Goal: Task Accomplishment & Management: Use online tool/utility

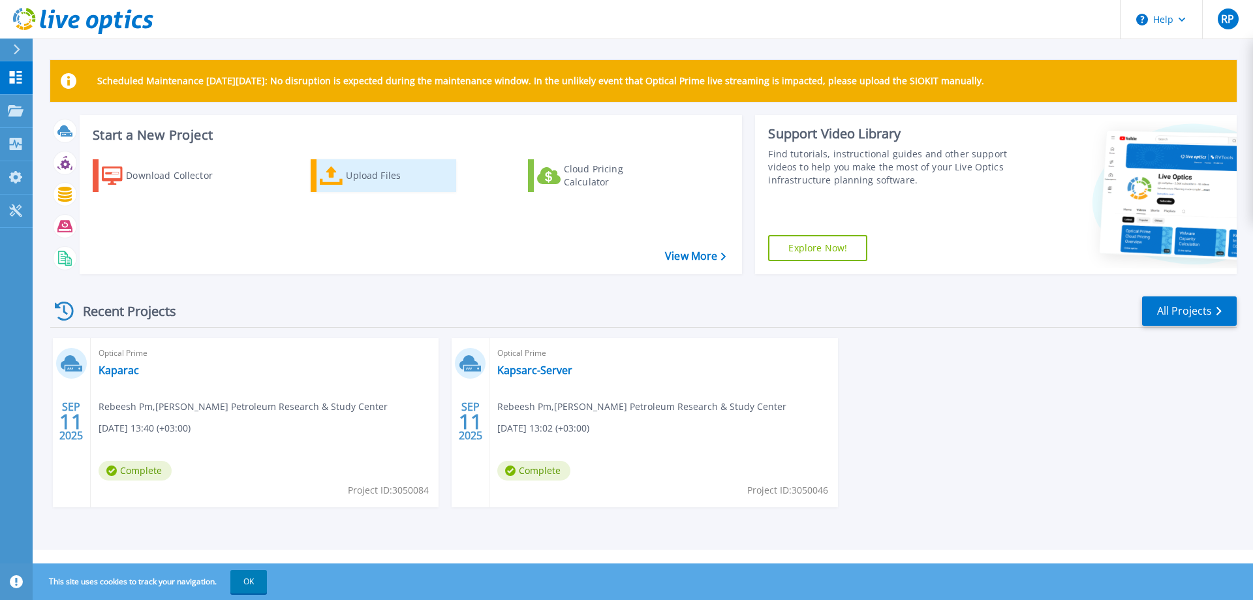
click at [342, 183] on icon at bounding box center [331, 175] width 23 height 19
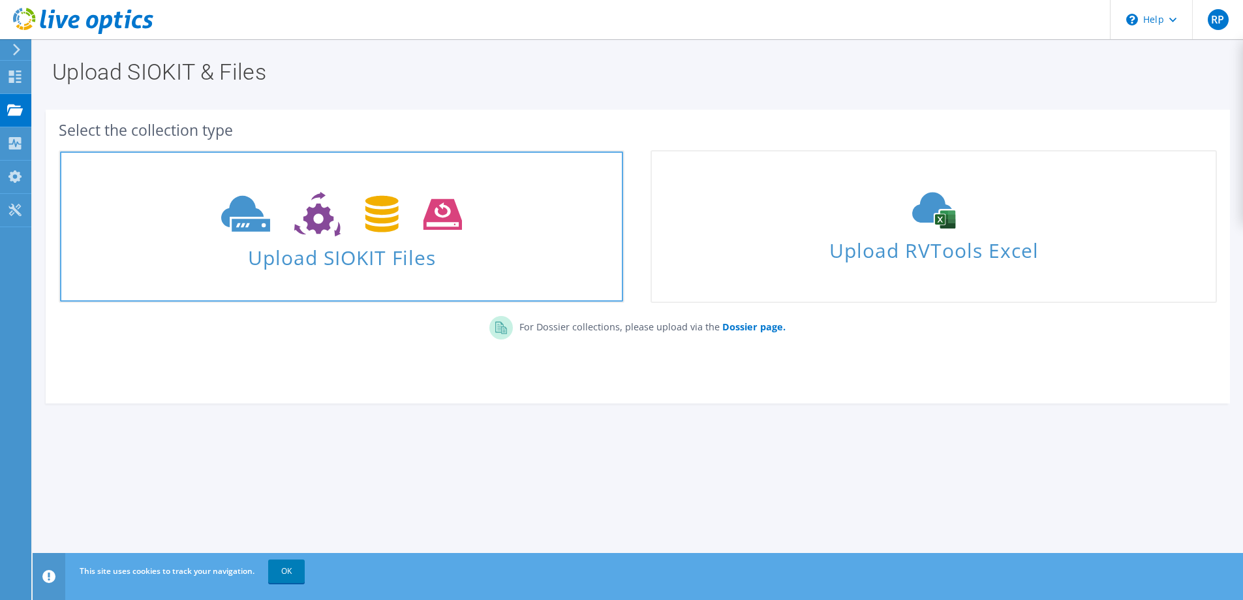
click at [352, 242] on span "Upload SIOKIT Files" at bounding box center [341, 254] width 563 height 28
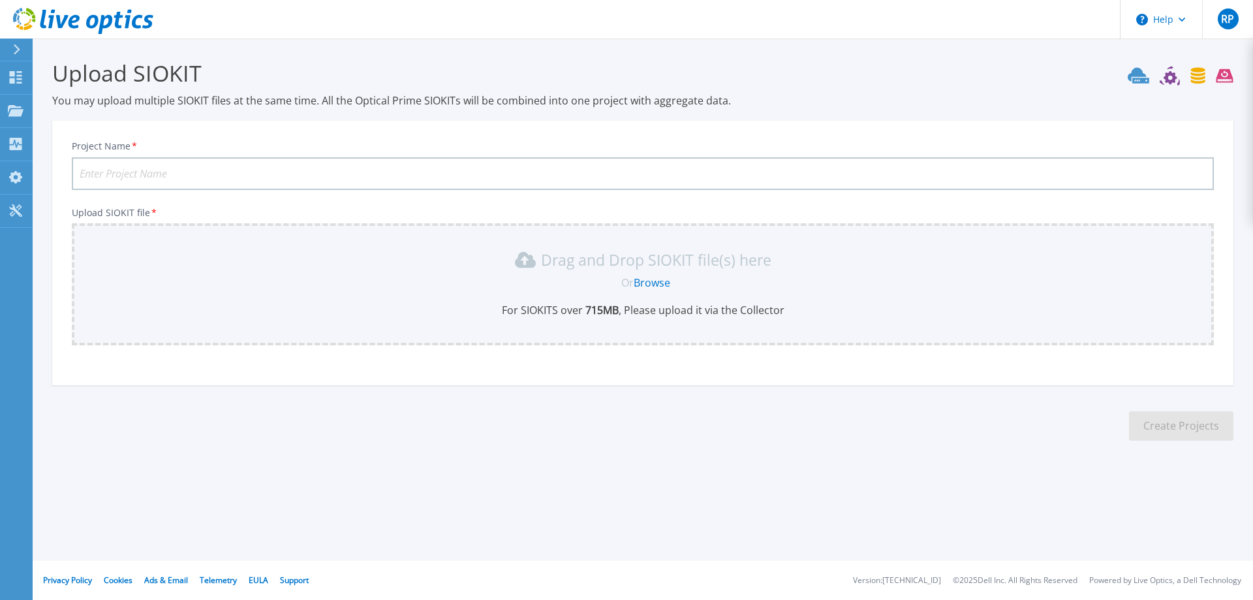
click at [123, 172] on input "Project Name *" at bounding box center [643, 173] width 1142 height 33
type input "Audi Servers"
click at [238, 268] on div "Drag and Drop SIOKIT file(s) here" at bounding box center [643, 259] width 1126 height 21
click at [650, 283] on link "Browse" at bounding box center [652, 282] width 37 height 14
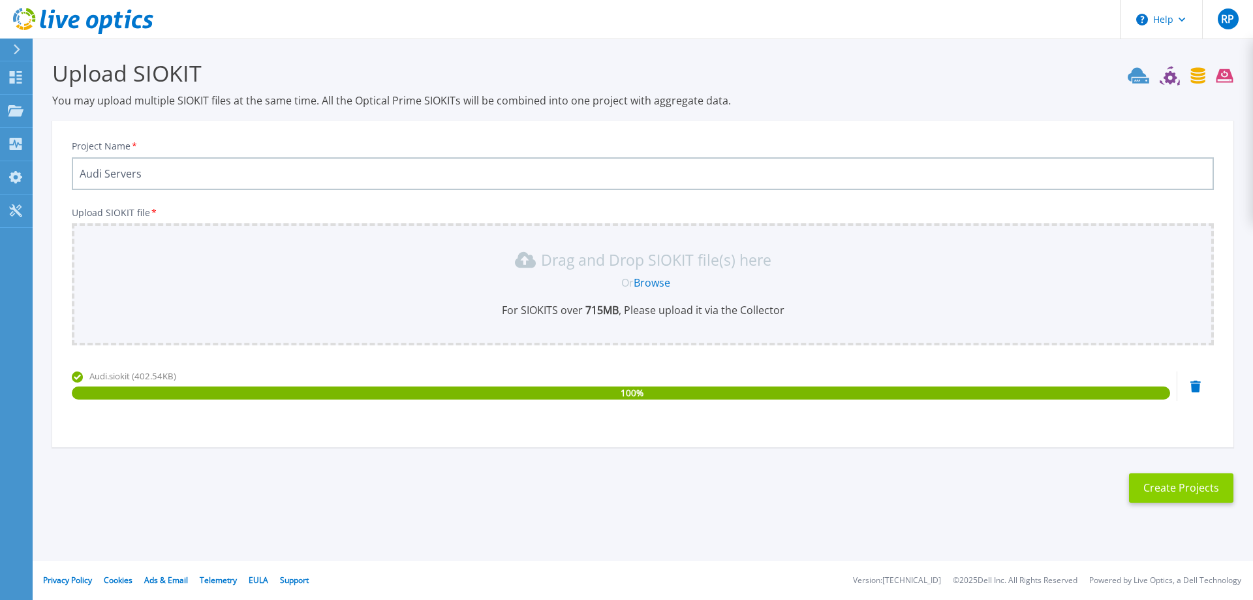
click at [1192, 488] on button "Create Projects" at bounding box center [1181, 487] width 104 height 29
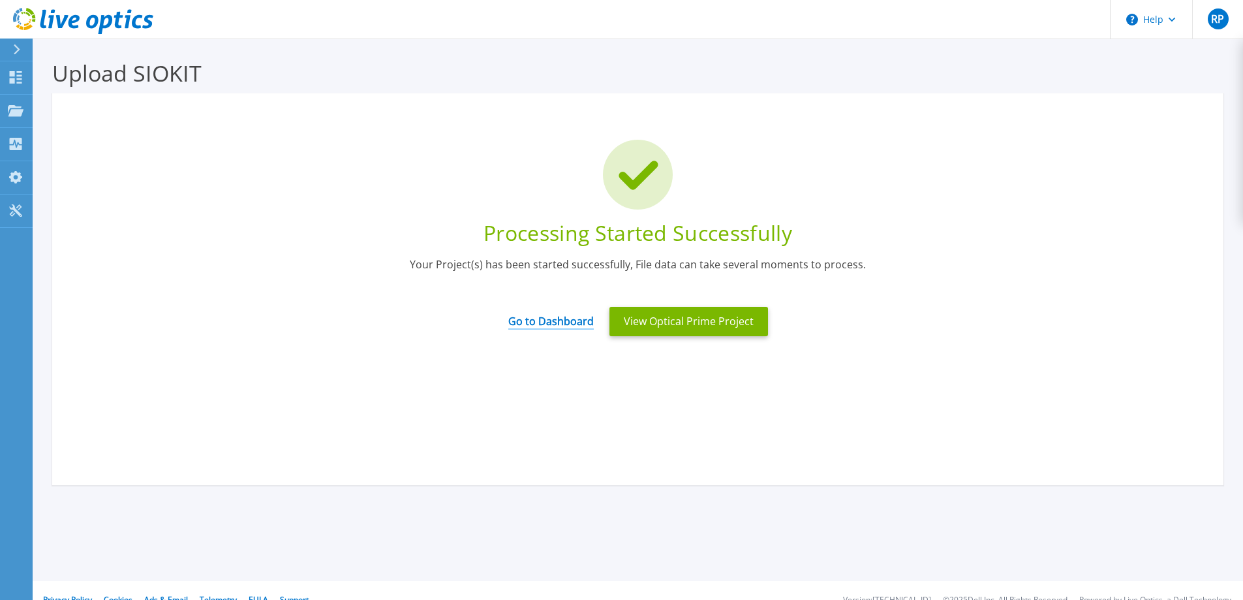
click at [563, 316] on link "Go to Dashboard" at bounding box center [550, 316] width 85 height 25
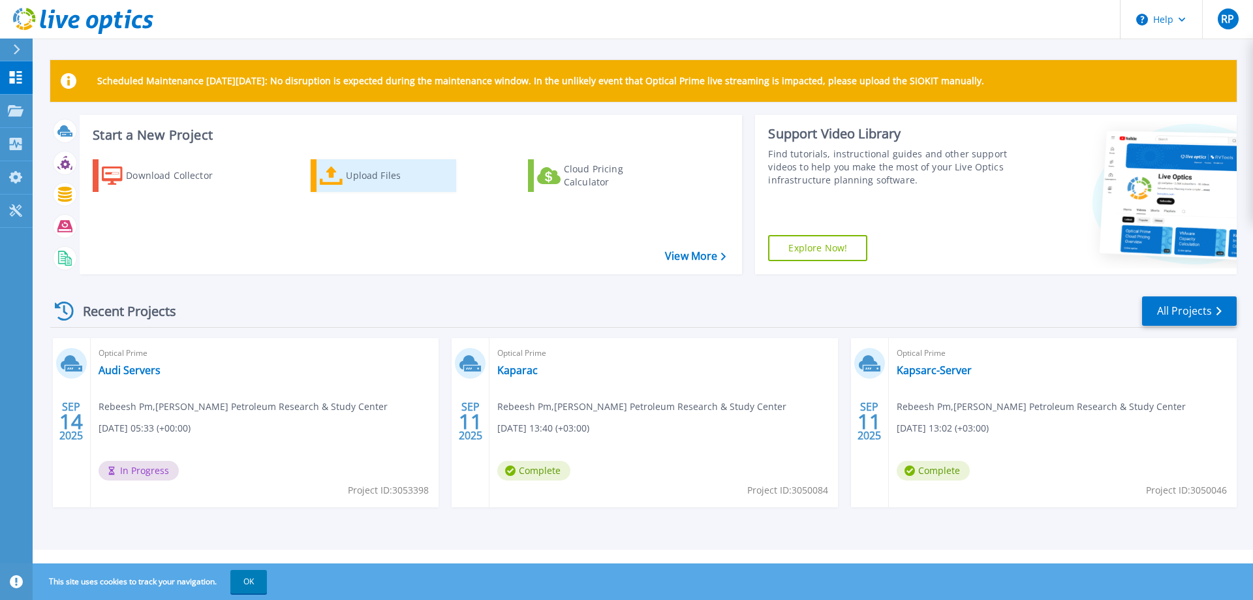
click at [371, 177] on div "Upload Files" at bounding box center [398, 176] width 104 height 26
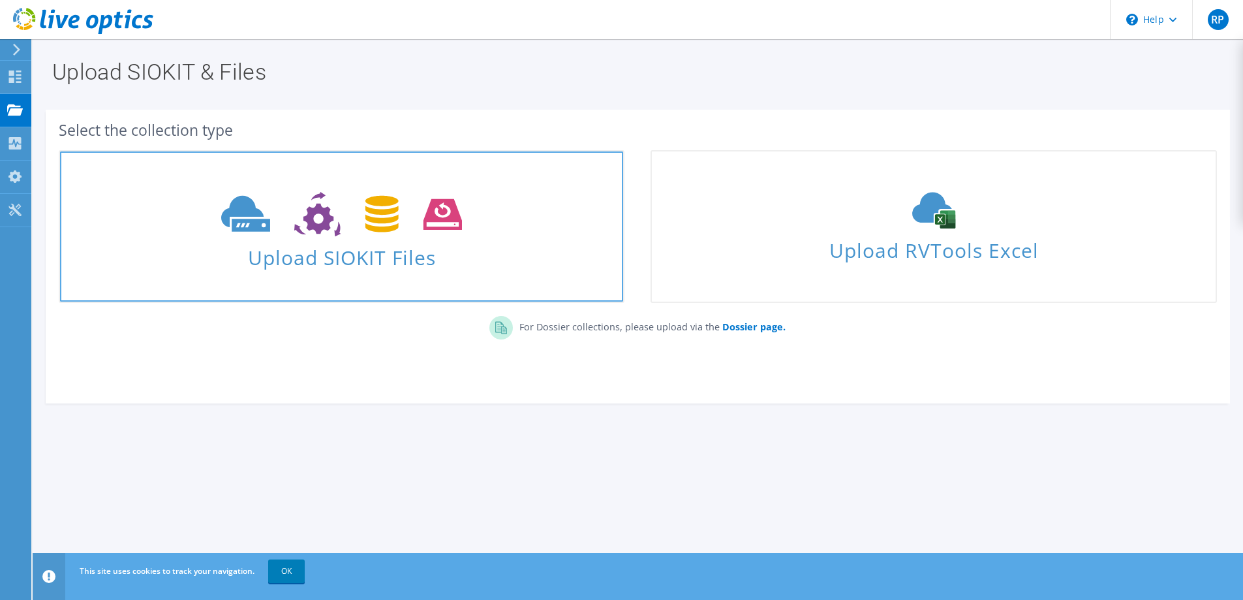
click at [322, 257] on span "Upload SIOKIT Files" at bounding box center [341, 254] width 563 height 28
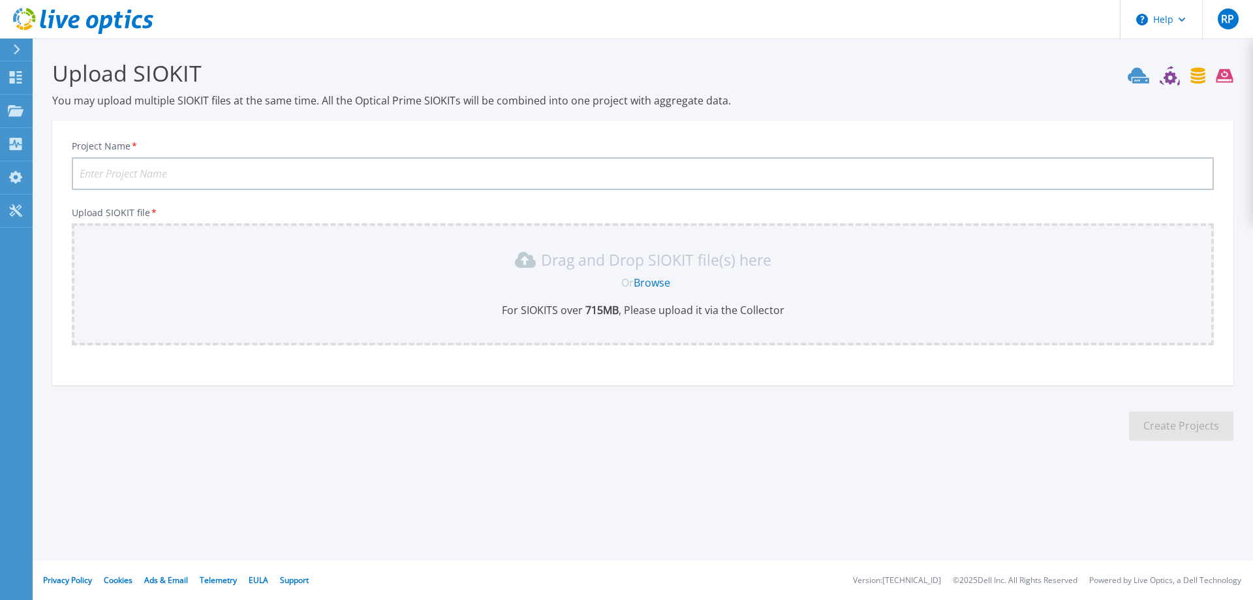
click at [176, 179] on input "Project Name *" at bounding box center [643, 173] width 1142 height 33
click at [653, 282] on link "Browse" at bounding box center [652, 282] width 37 height 14
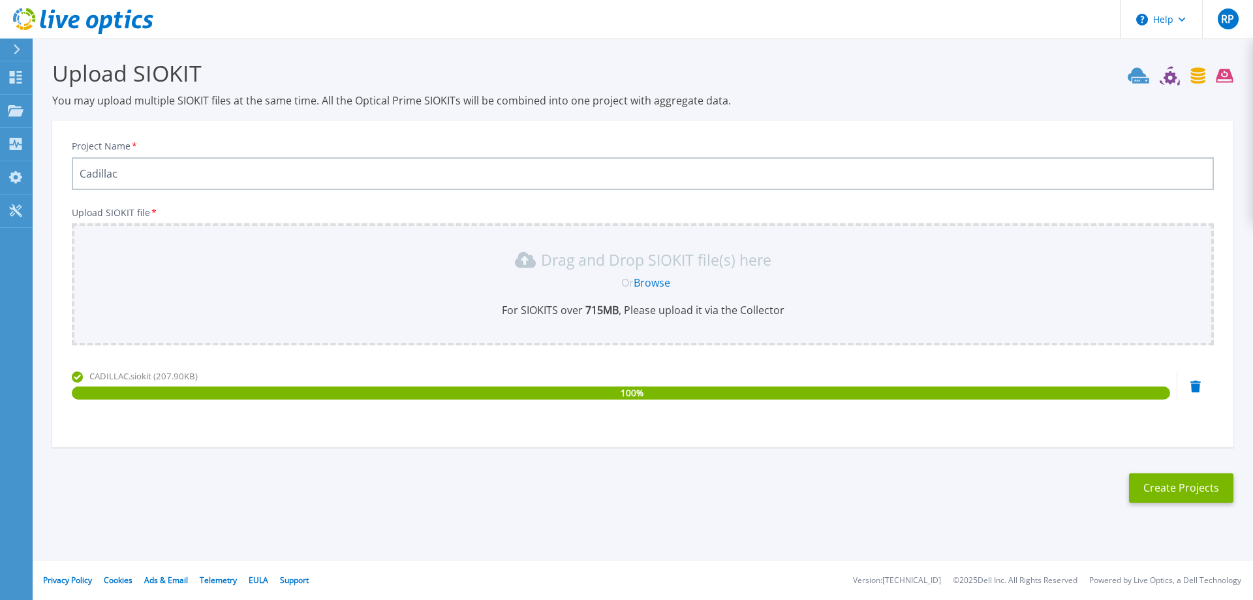
click at [130, 170] on input "Cadillac" at bounding box center [643, 173] width 1142 height 33
type input "Cadillac Servers"
click at [1183, 491] on button "Create Projects" at bounding box center [1181, 487] width 104 height 29
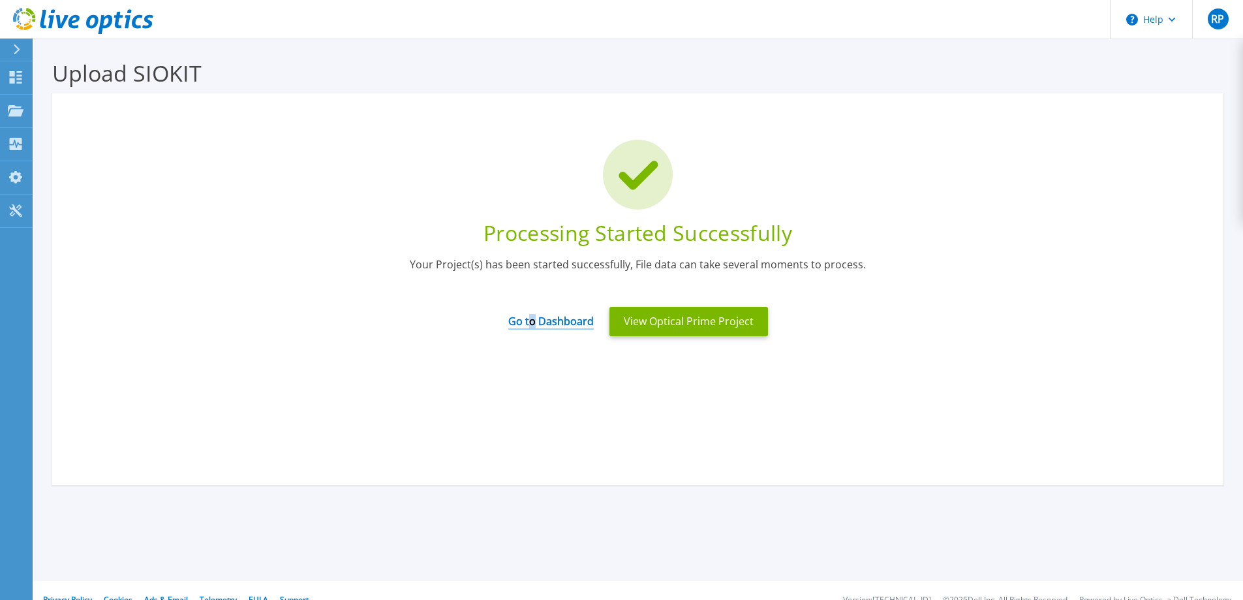
click at [534, 322] on link "Go to Dashboard" at bounding box center [550, 316] width 85 height 25
